Goal: Task Accomplishment & Management: Manage account settings

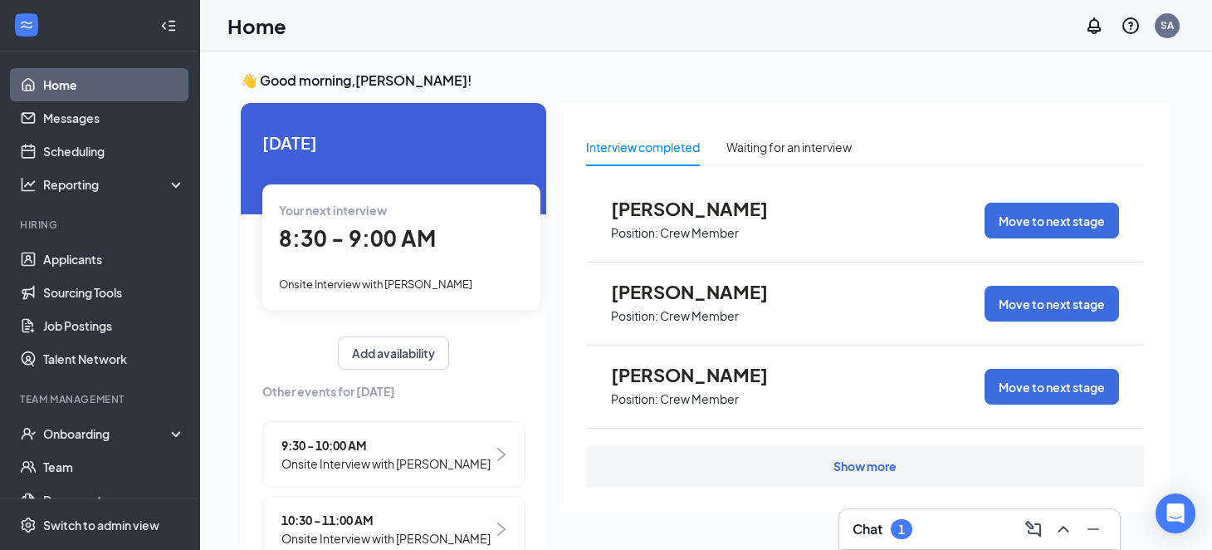
click at [165, 28] on div at bounding box center [168, 25] width 33 height 33
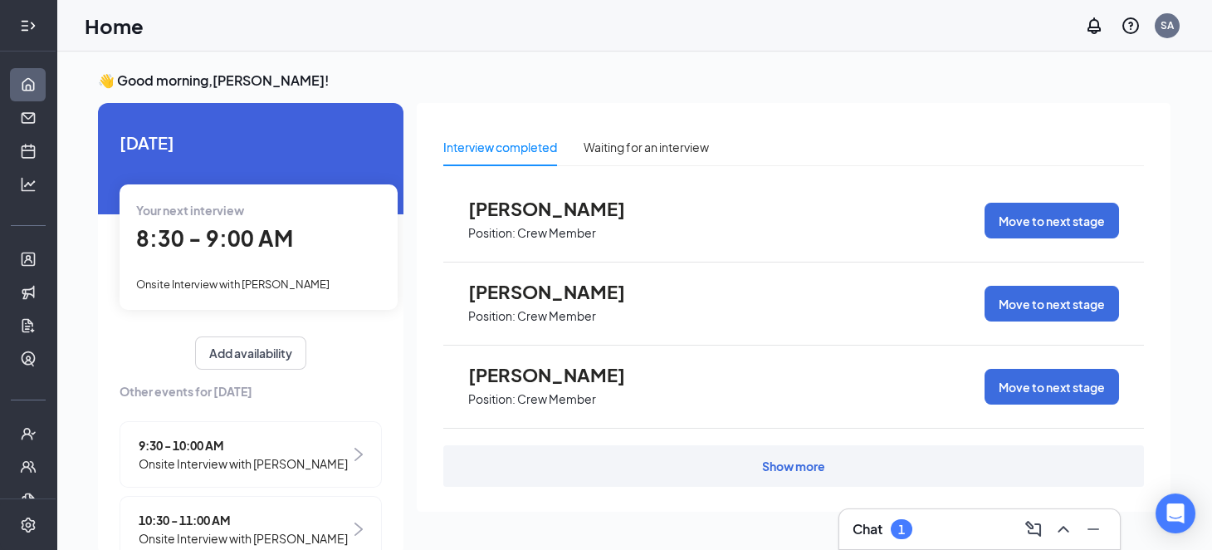
click at [20, 31] on icon "Expand" at bounding box center [28, 25] width 17 height 17
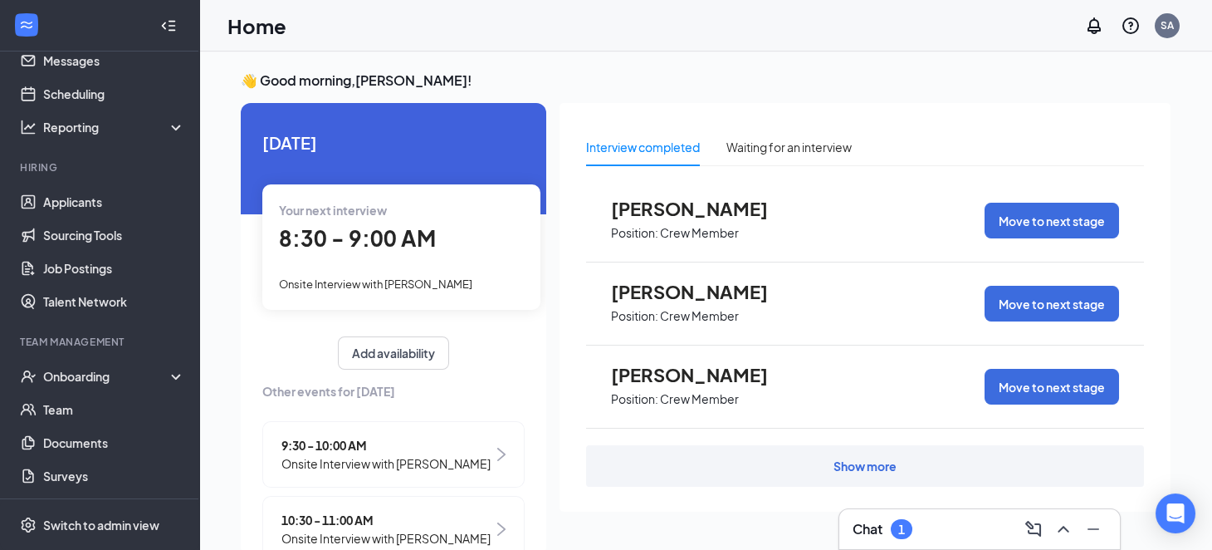
scroll to position [132, 0]
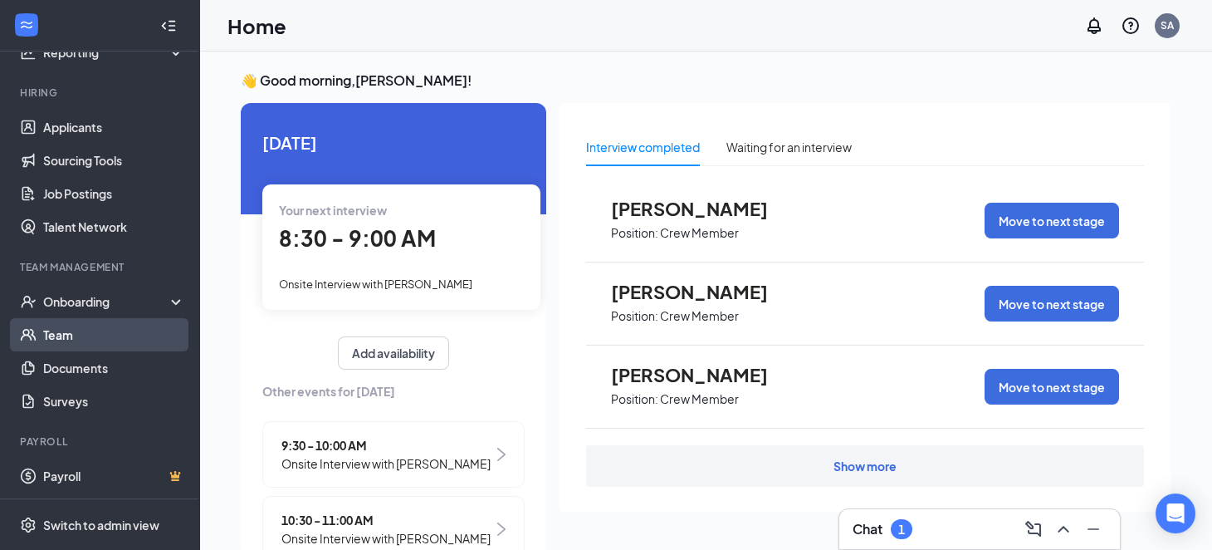
click at [94, 322] on link "Team" at bounding box center [114, 334] width 142 height 33
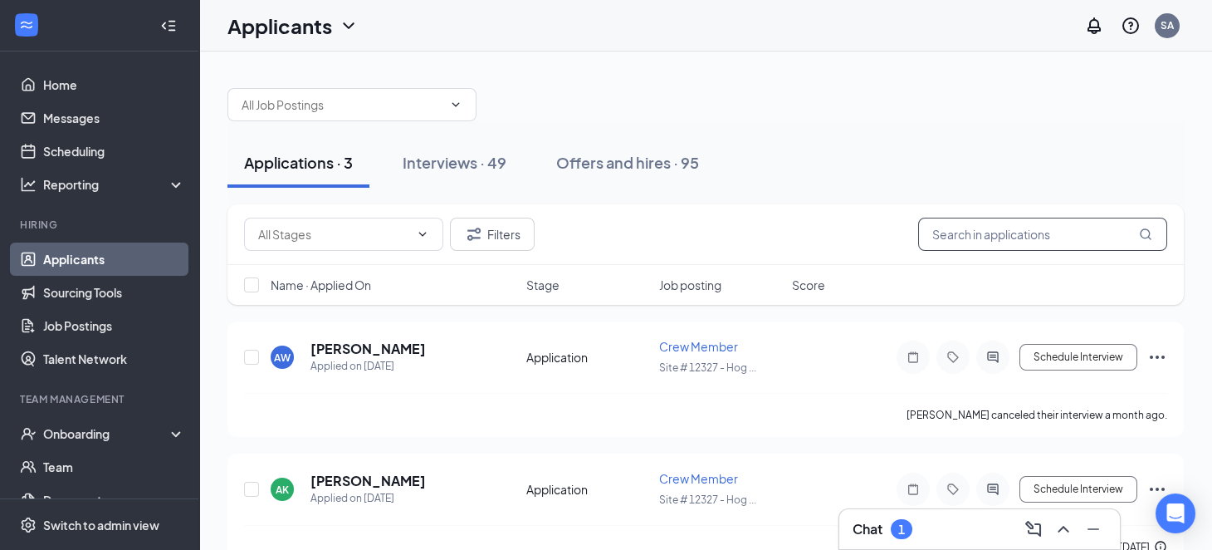
click at [975, 232] on input "text" at bounding box center [1042, 234] width 249 height 33
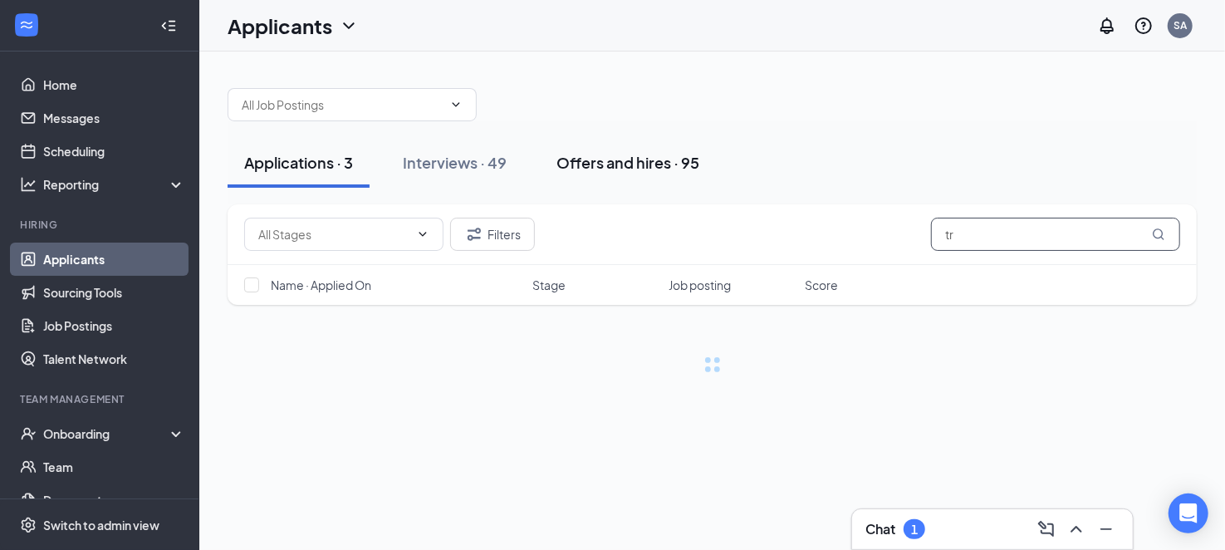
type input "tr"
click at [643, 169] on div "Offers and hires · 95" at bounding box center [627, 162] width 143 height 21
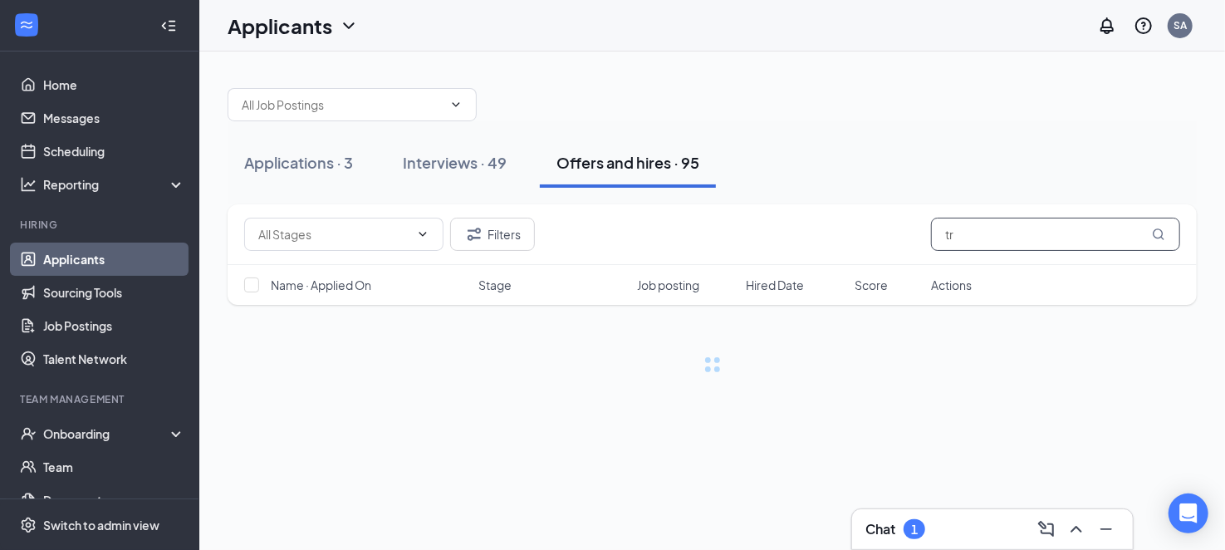
click at [1017, 241] on input "tr" at bounding box center [1055, 234] width 249 height 33
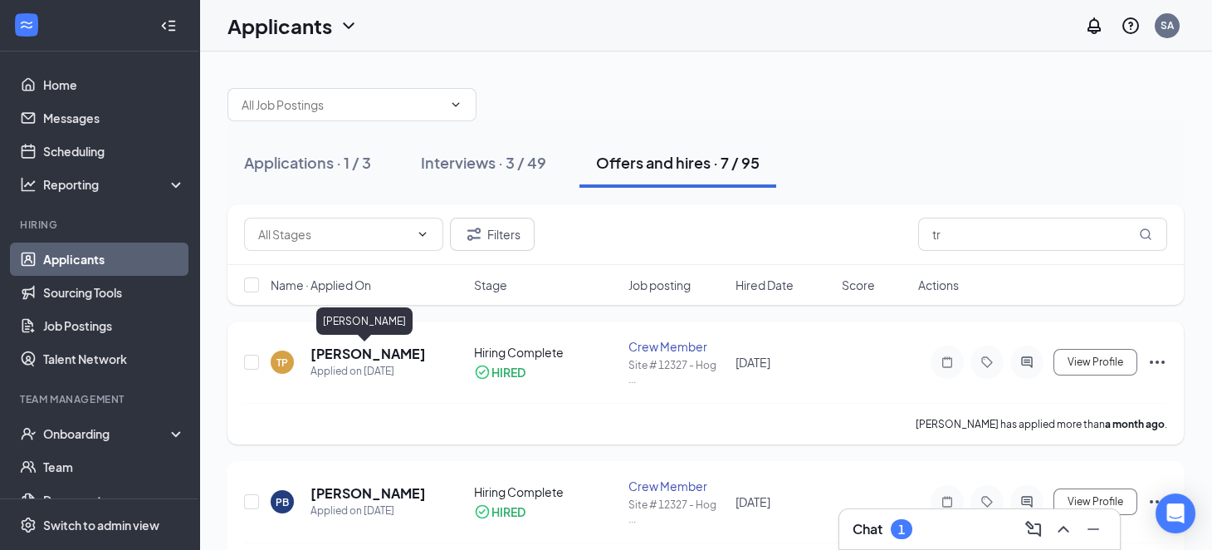
click at [362, 350] on h5 "[PERSON_NAME]" at bounding box center [367, 354] width 115 height 18
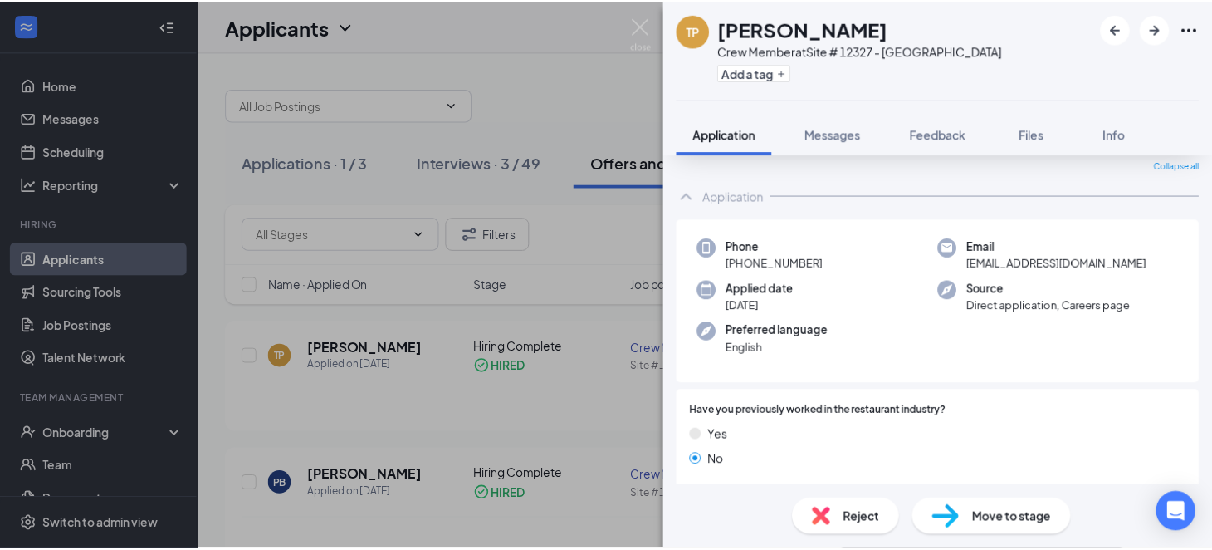
scroll to position [82, 0]
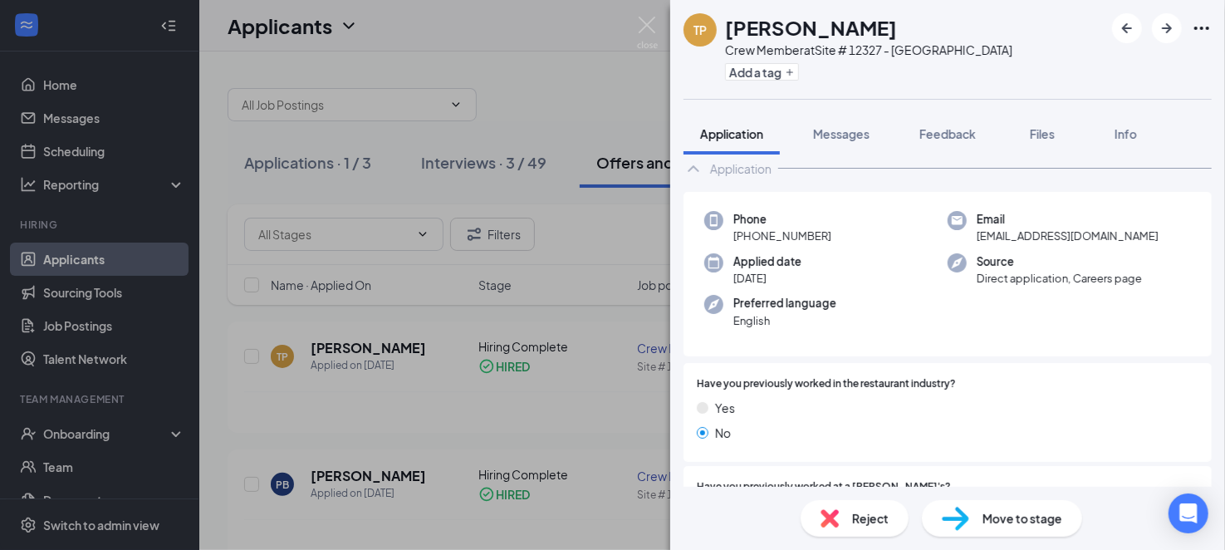
drag, startPoint x: 593, startPoint y: 302, endPoint x: 215, endPoint y: 472, distance: 414.0
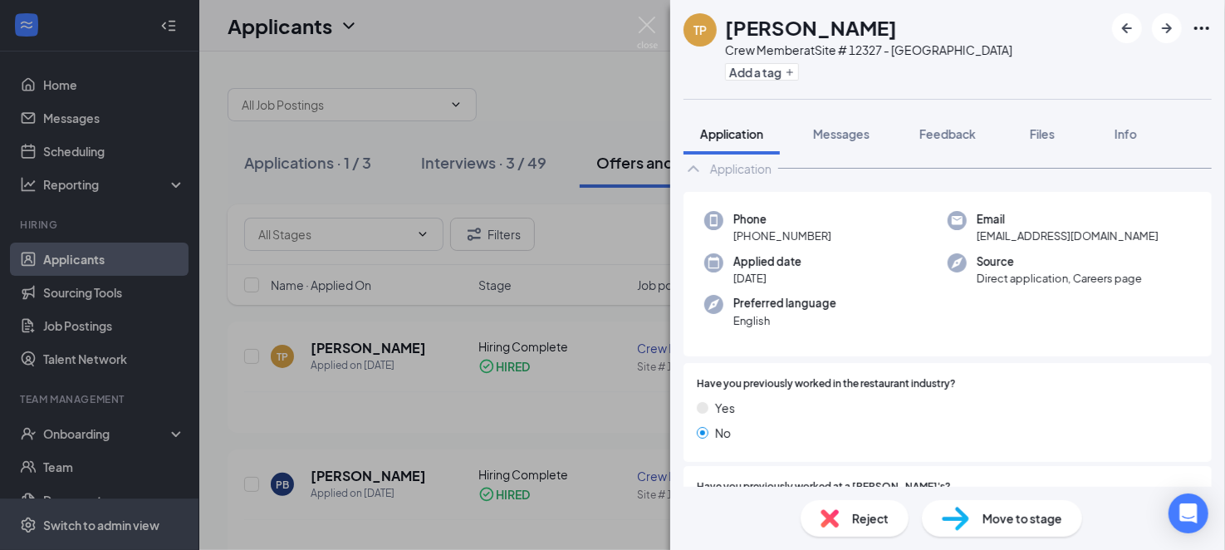
drag, startPoint x: 215, startPoint y: 472, endPoint x: 0, endPoint y: 508, distance: 218.1
click at [599, 111] on div "TP [PERSON_NAME] Crew Member at Site # 12327 - [GEOGRAPHIC_DATA] Add a tag Appl…" at bounding box center [612, 275] width 1225 height 550
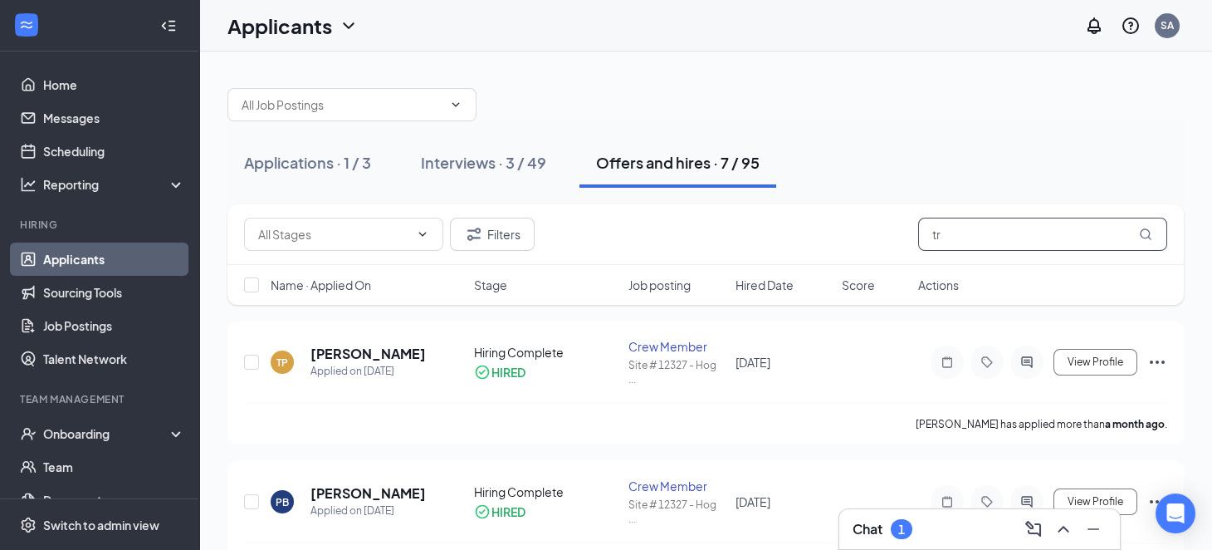
drag, startPoint x: 985, startPoint y: 228, endPoint x: 862, endPoint y: 270, distance: 130.5
click at [862, 270] on div "Filters tr Name · Applied On Stage Job posting Hired Date Score Actions" at bounding box center [705, 254] width 956 height 100
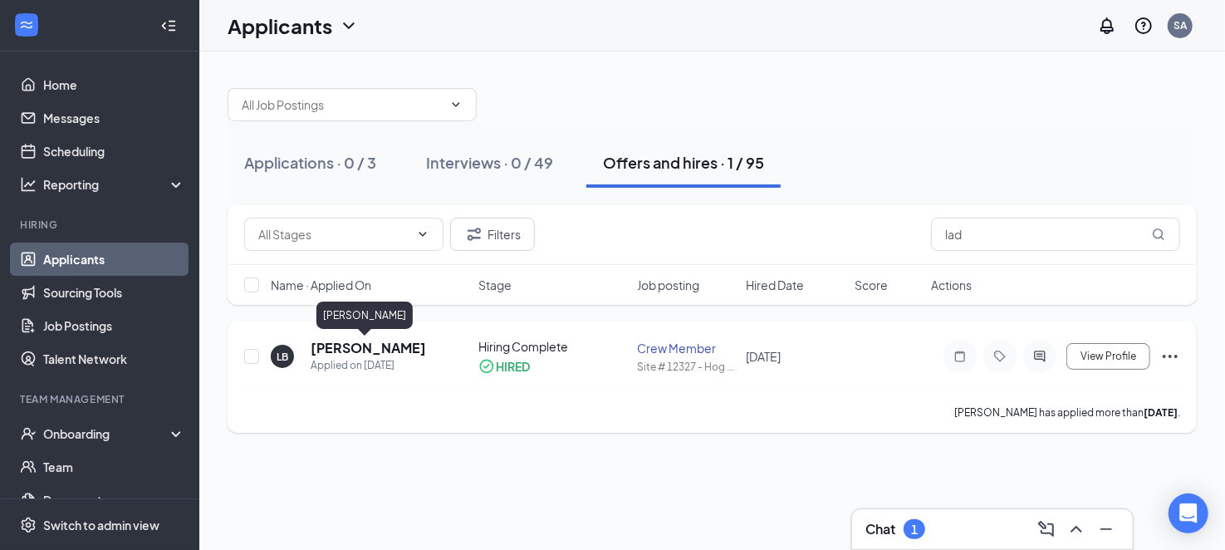
click at [389, 345] on h5 "[PERSON_NAME]" at bounding box center [367, 348] width 115 height 18
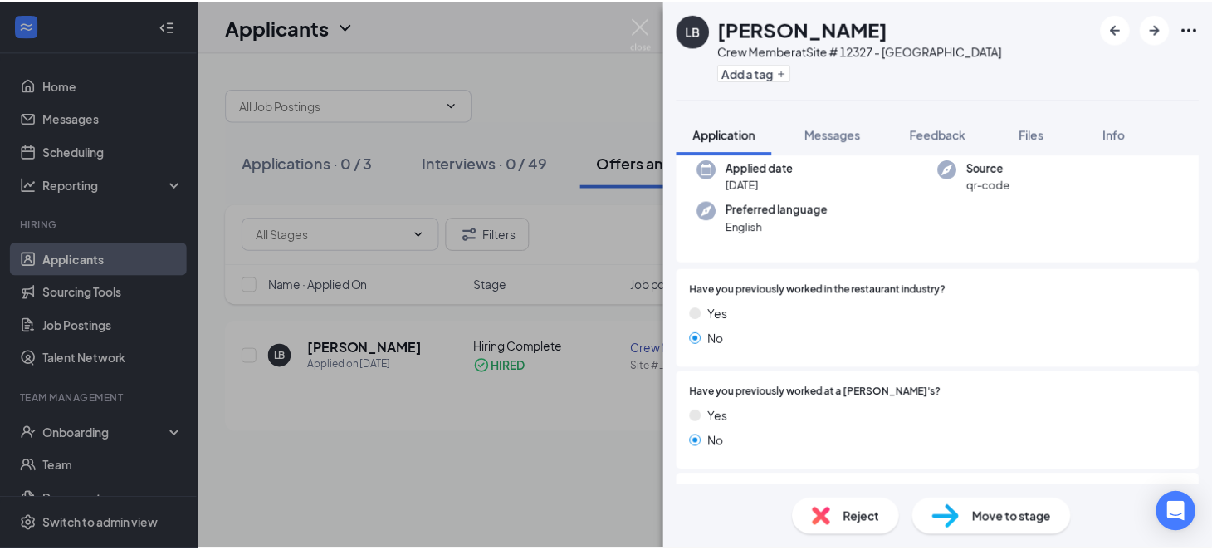
scroll to position [82, 0]
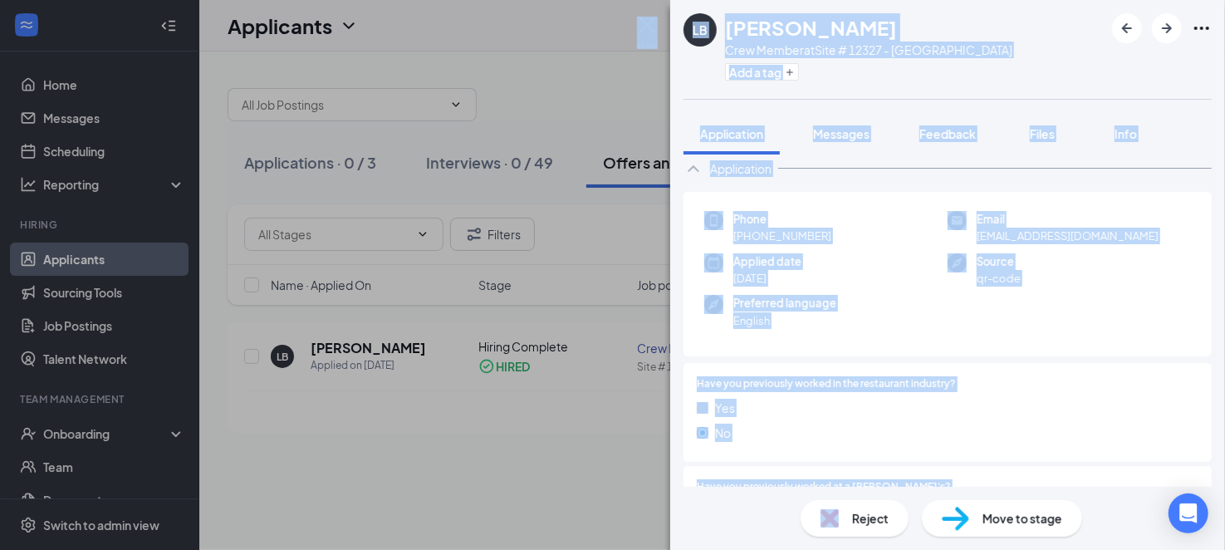
click at [1223, 549] on html "Home Messages Scheduling Reporting Hiring Applicants Sourcing Tools Job Posting…" at bounding box center [612, 275] width 1225 height 550
click at [535, 40] on div "LB [PERSON_NAME] Crew Member at Site # 12327 - [GEOGRAPHIC_DATA] Add a tag Appl…" at bounding box center [612, 275] width 1225 height 550
click at [576, 63] on div "LB [PERSON_NAME] Crew Member at Site # 12327 - [GEOGRAPHIC_DATA] Add a tag Appl…" at bounding box center [612, 275] width 1225 height 550
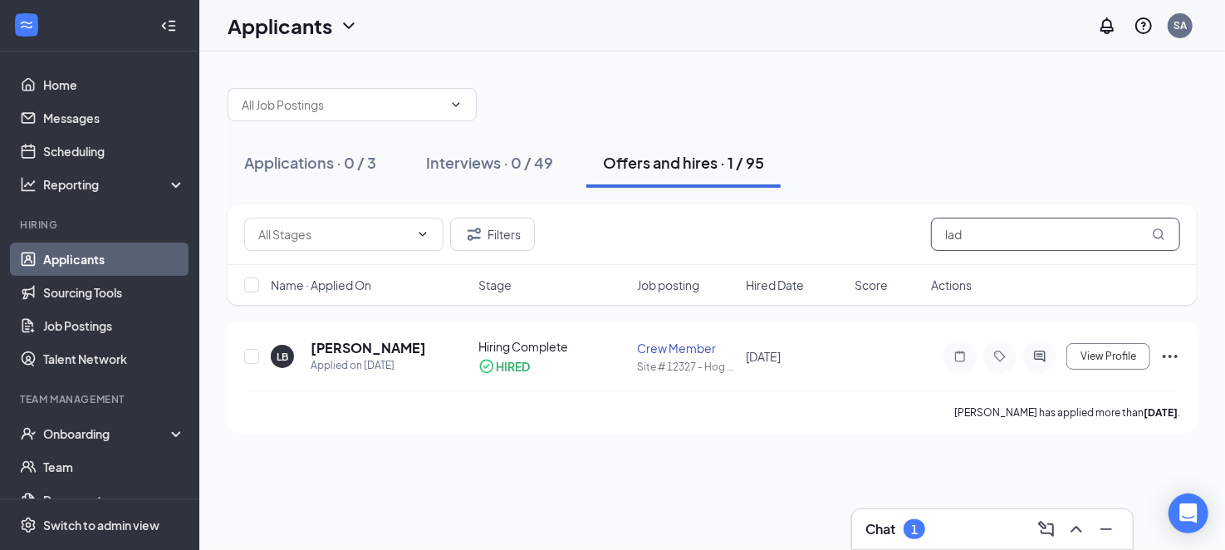
drag, startPoint x: 962, startPoint y: 222, endPoint x: 905, endPoint y: 218, distance: 57.4
drag, startPoint x: 905, startPoint y: 218, endPoint x: 855, endPoint y: 80, distance: 146.5
click at [855, 80] on div at bounding box center [711, 96] width 969 height 50
click at [975, 215] on div "Filters lad" at bounding box center [711, 234] width 969 height 61
click at [974, 221] on input "lad" at bounding box center [1055, 234] width 249 height 33
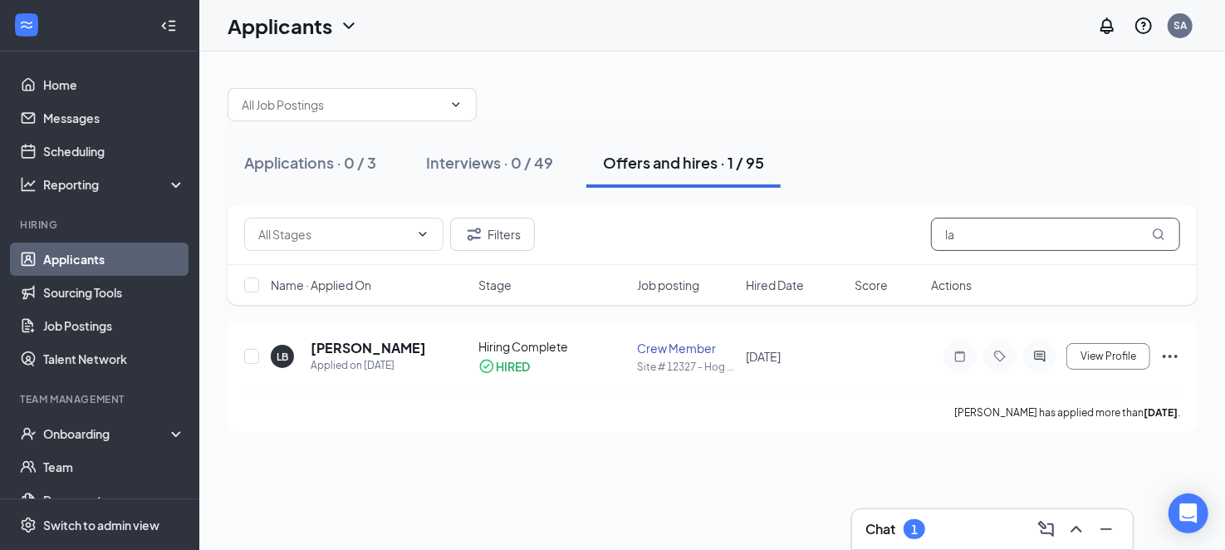
type input "l"
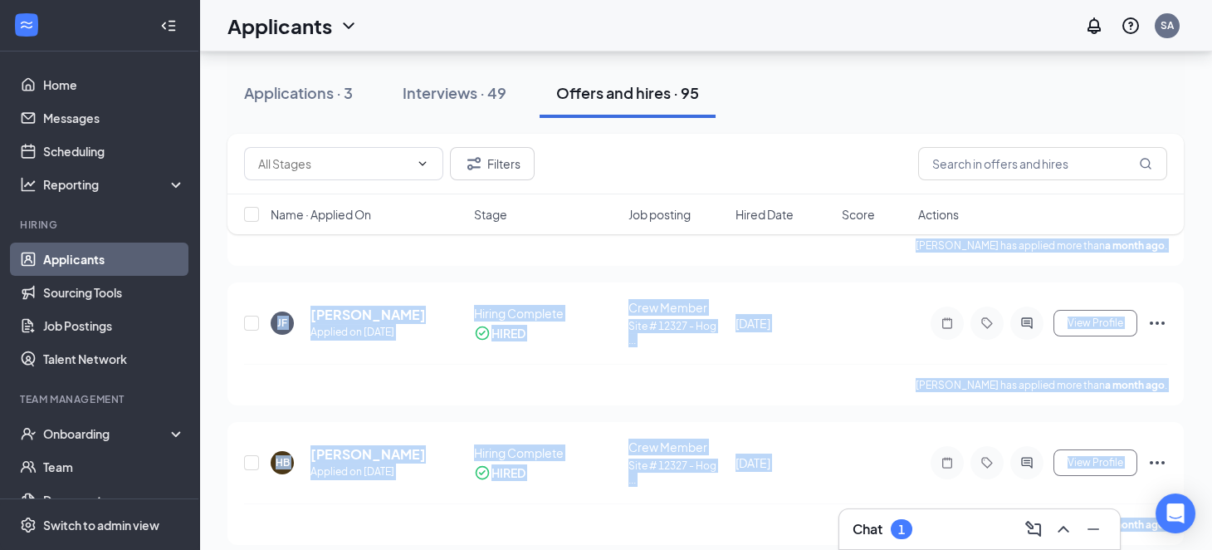
scroll to position [1166, 0]
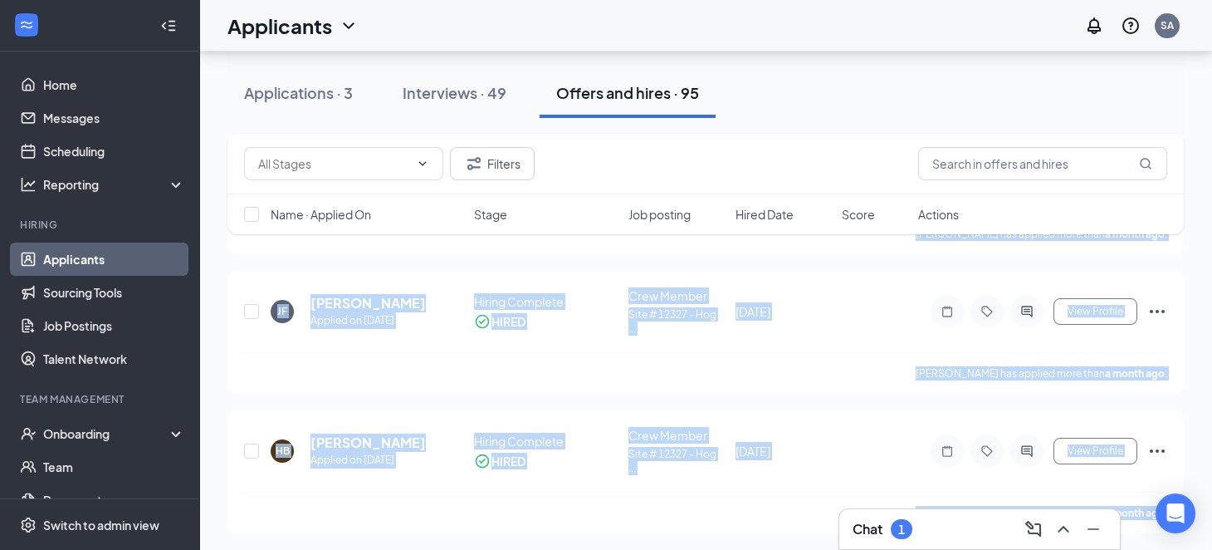
drag, startPoint x: 558, startPoint y: 455, endPoint x: 1142, endPoint y: 578, distance: 597.2
click at [980, 152] on input "text" at bounding box center [1042, 163] width 249 height 33
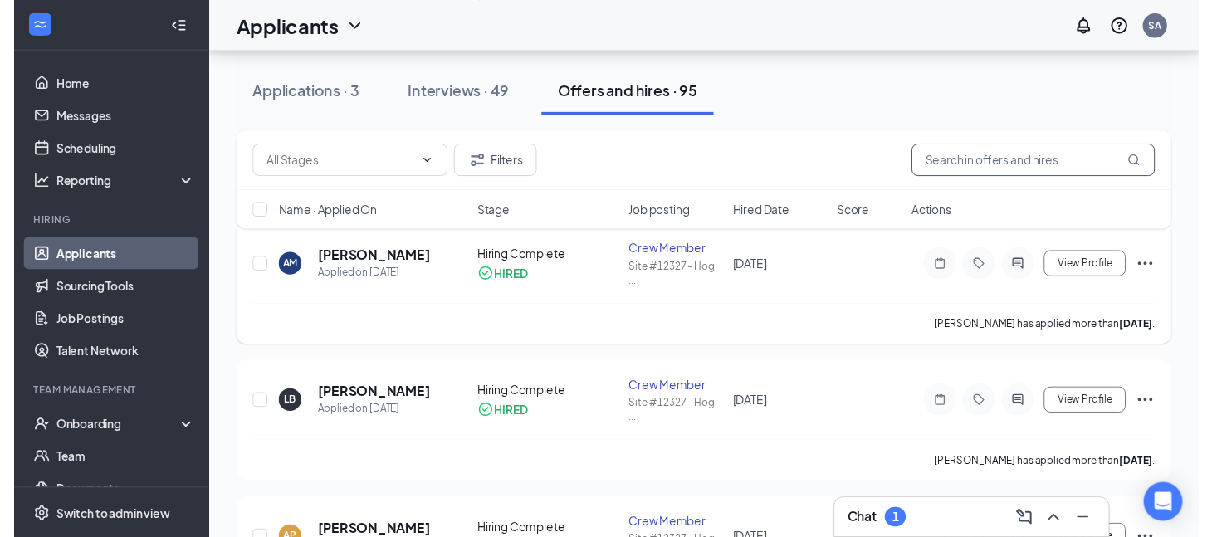
scroll to position [87, 0]
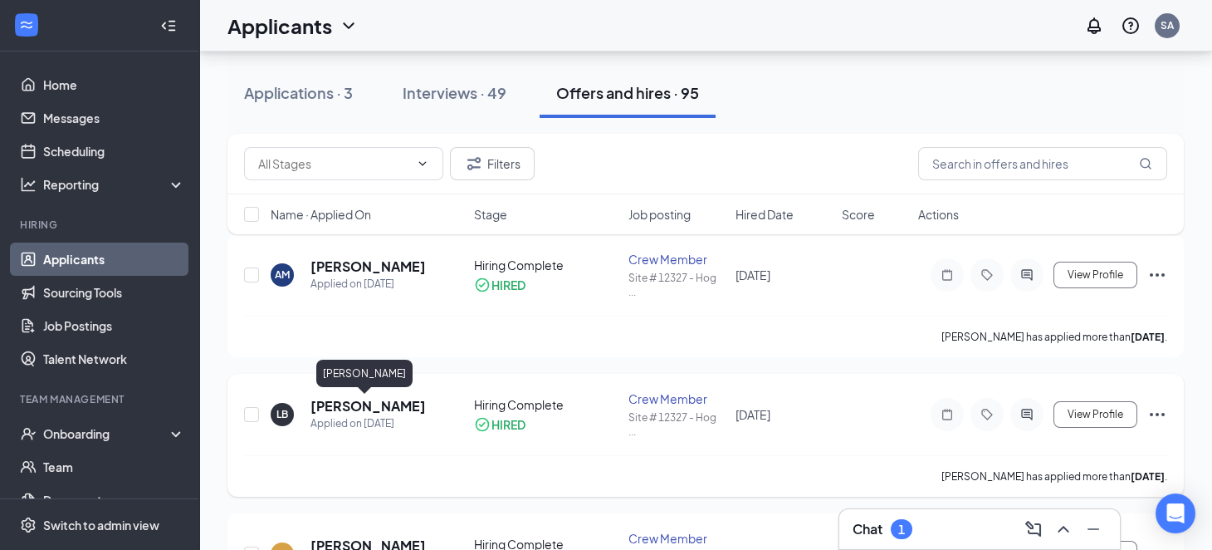
click at [345, 407] on h5 "[PERSON_NAME]" at bounding box center [367, 406] width 115 height 18
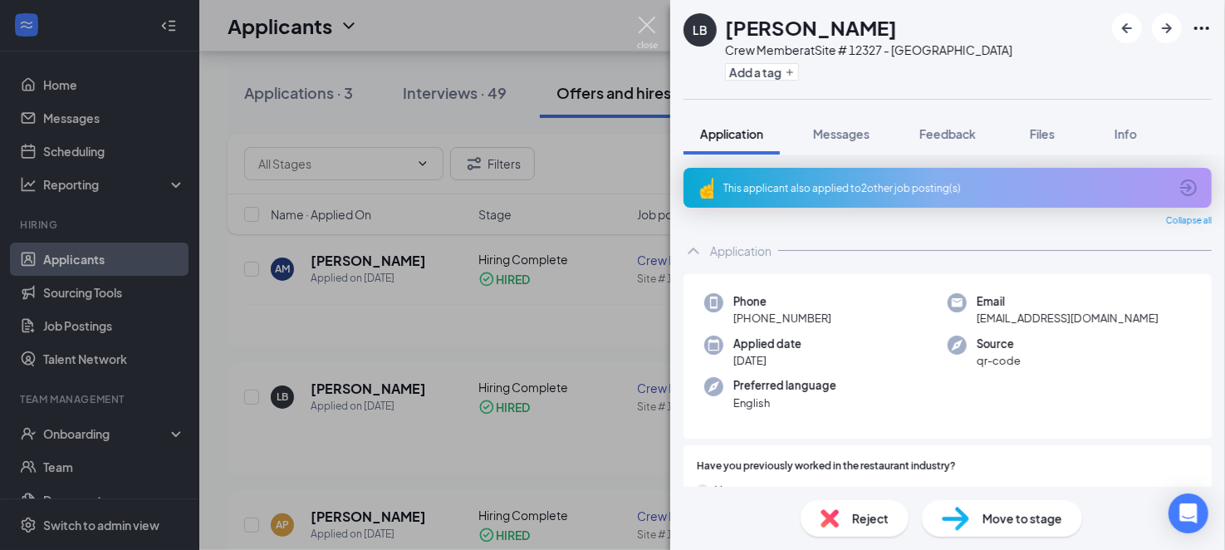
click at [647, 37] on img at bounding box center [647, 33] width 21 height 32
